Goal: Task Accomplishment & Management: Manage account settings

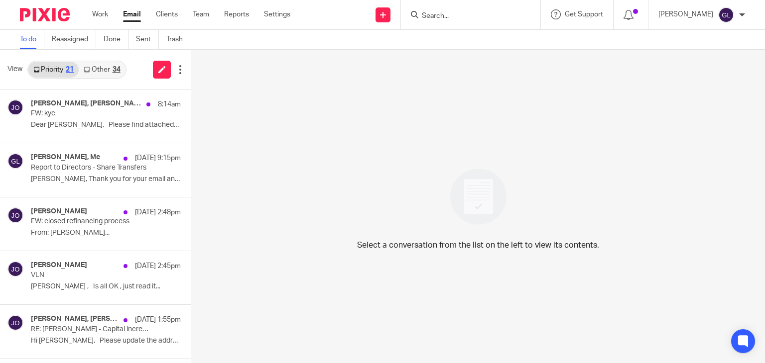
click at [112, 68] on link "Other 34" at bounding box center [102, 70] width 46 height 16
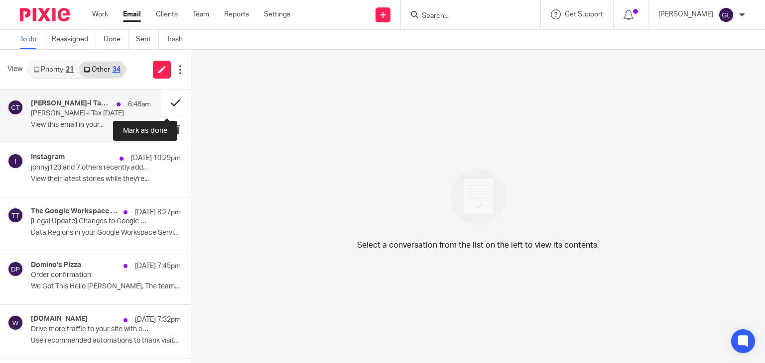
click at [165, 105] on button at bounding box center [176, 103] width 30 height 26
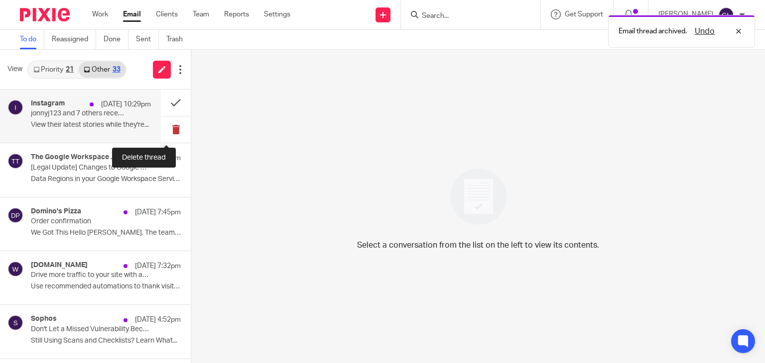
click at [164, 134] on button at bounding box center [176, 130] width 30 height 26
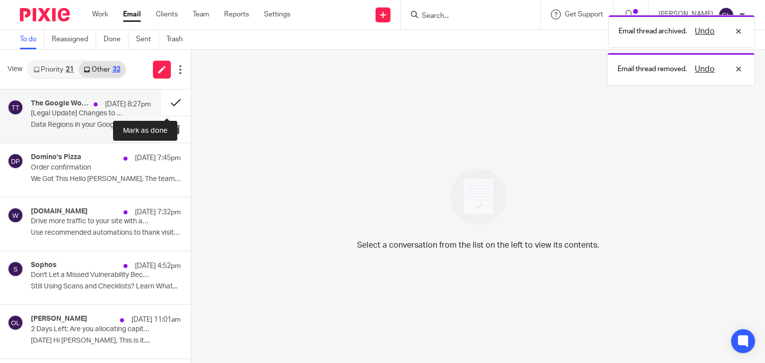
click at [161, 101] on button at bounding box center [176, 103] width 30 height 26
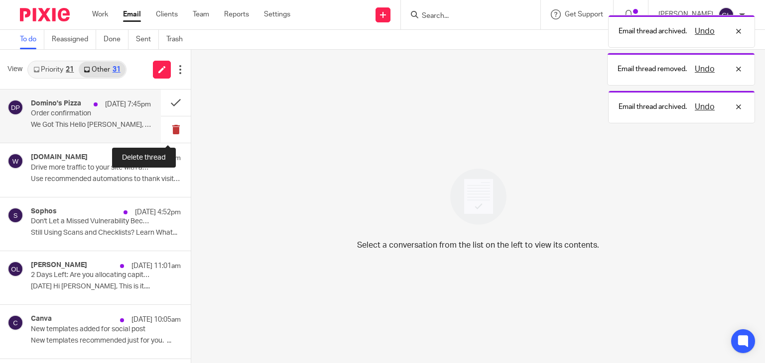
click at [167, 132] on button at bounding box center [176, 130] width 30 height 26
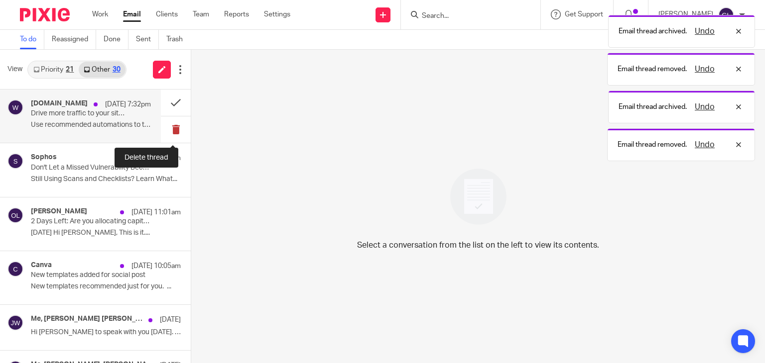
click at [164, 126] on button at bounding box center [176, 130] width 30 height 26
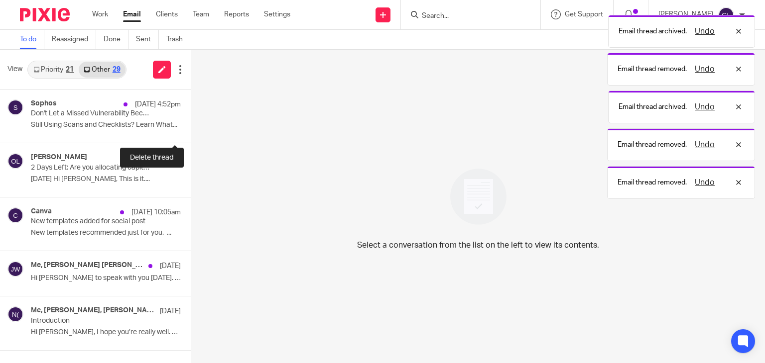
click at [191, 126] on button at bounding box center [195, 130] width 8 height 26
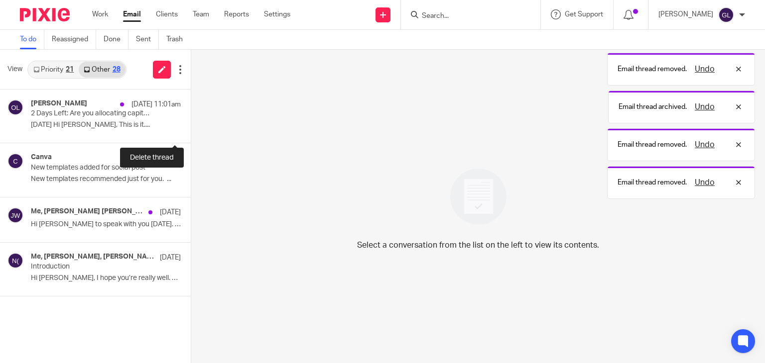
click at [191, 126] on button at bounding box center [195, 130] width 8 height 26
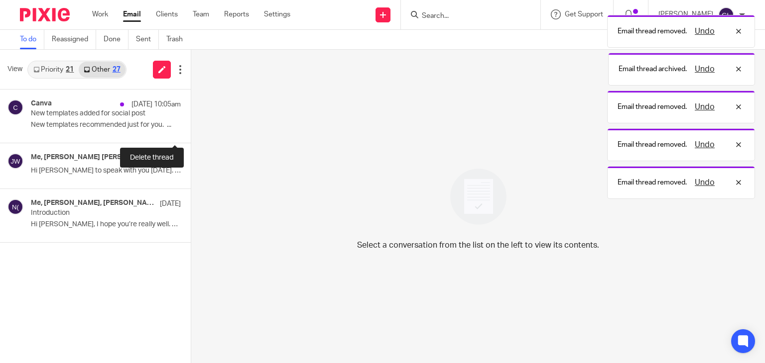
click at [191, 126] on button at bounding box center [195, 130] width 8 height 26
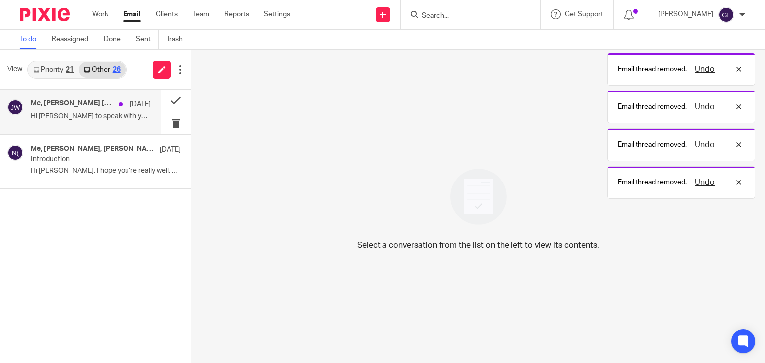
click at [118, 118] on p "Hi [PERSON_NAME] to speak with you [DATE]. I have..." at bounding box center [91, 117] width 120 height 8
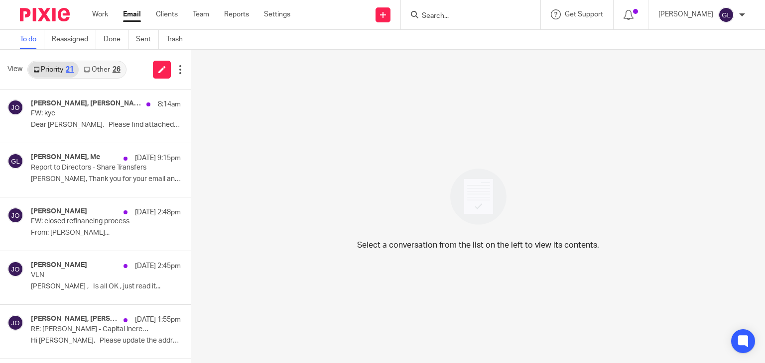
click at [102, 65] on link "Other 26" at bounding box center [102, 70] width 46 height 16
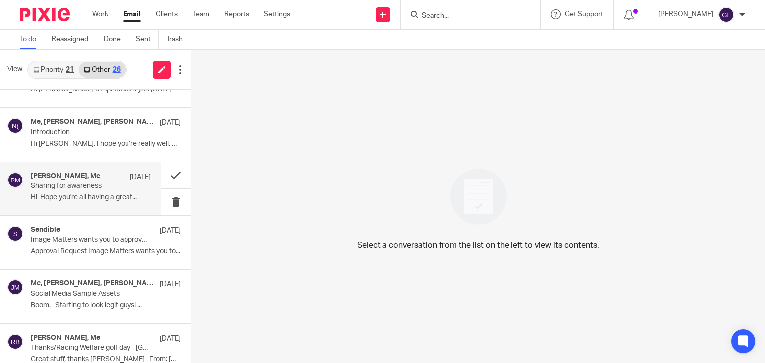
scroll to position [50, 0]
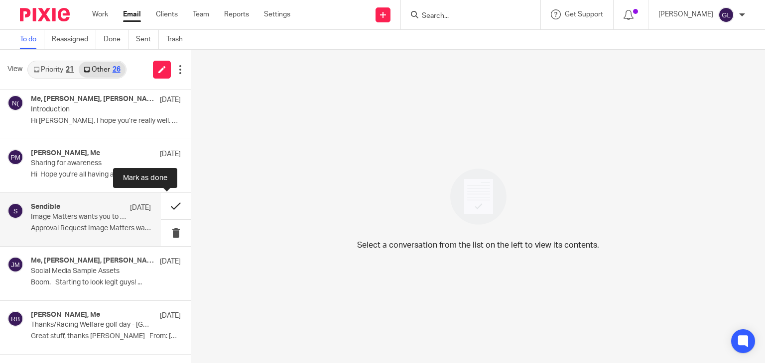
click at [165, 207] on button at bounding box center [176, 206] width 30 height 26
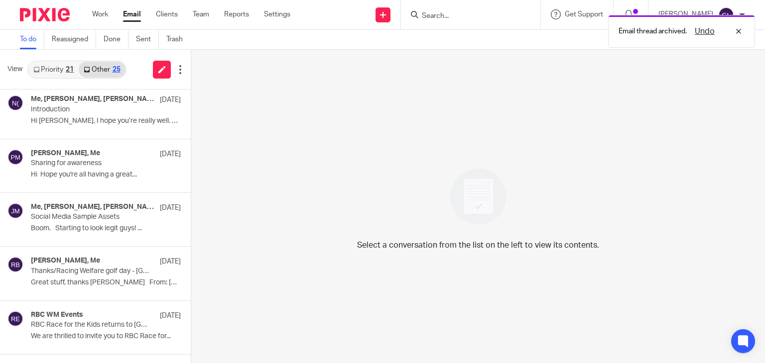
click at [59, 68] on link "Priority 21" at bounding box center [53, 70] width 50 height 16
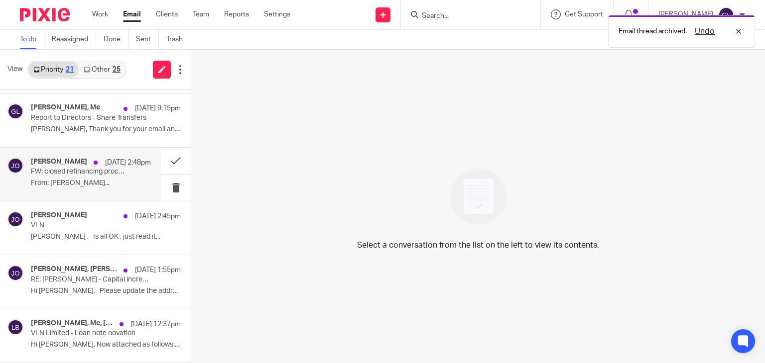
click at [92, 171] on p "FW: closed refinancing process" at bounding box center [79, 172] width 96 height 8
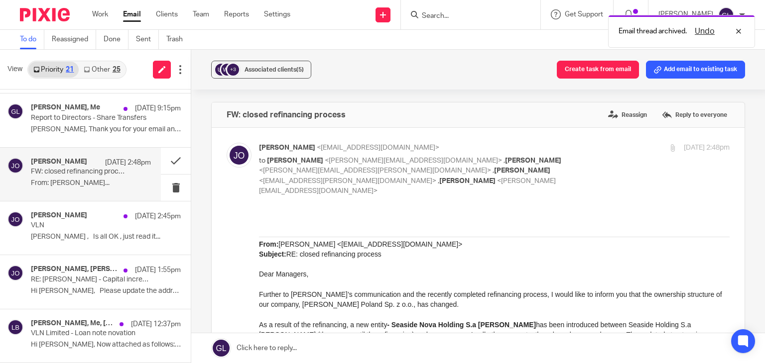
scroll to position [0, 0]
